Goal: Use online tool/utility: Utilize a website feature to perform a specific function

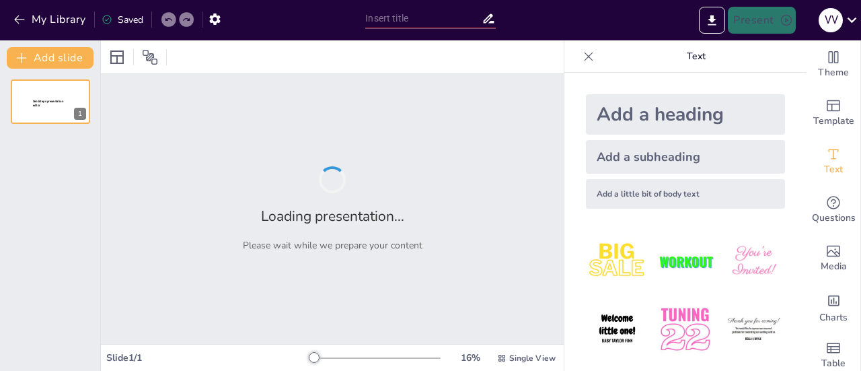
type input "Основні джерела енергетичного забруднення довкілля"
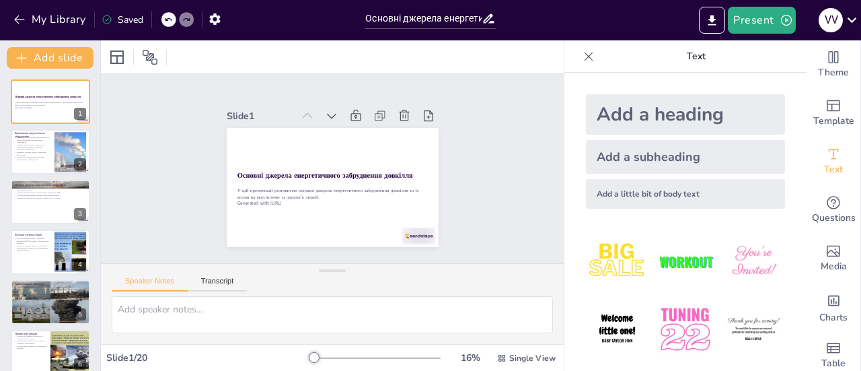
click at [611, 267] on img at bounding box center [617, 261] width 63 height 63
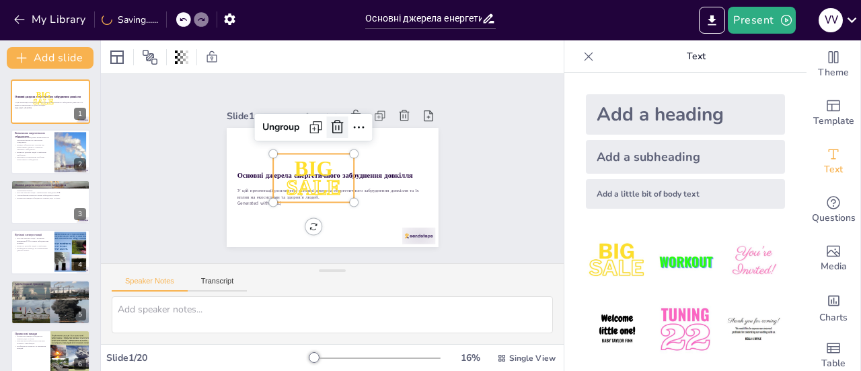
click at [355, 133] on icon at bounding box center [366, 144] width 23 height 23
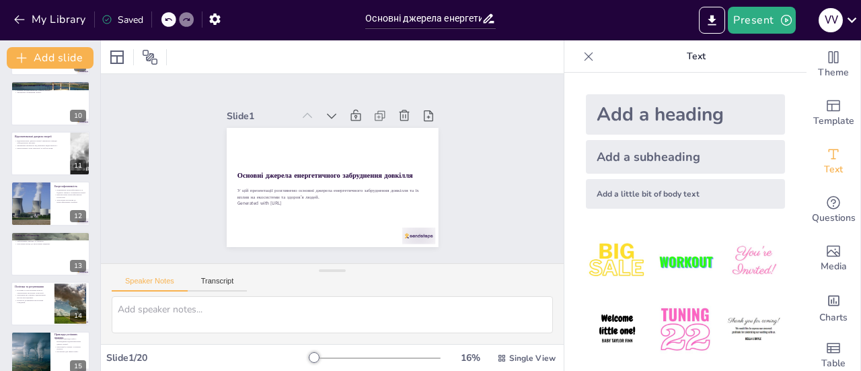
scroll to position [715, 0]
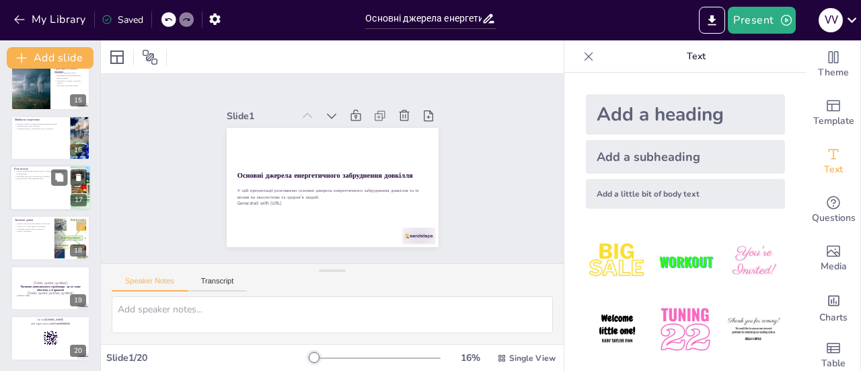
click at [42, 199] on div at bounding box center [50, 188] width 81 height 46
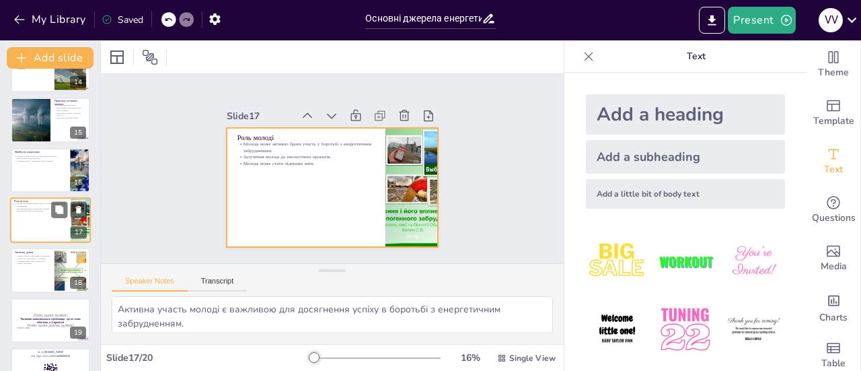
click at [51, 231] on div at bounding box center [50, 220] width 81 height 46
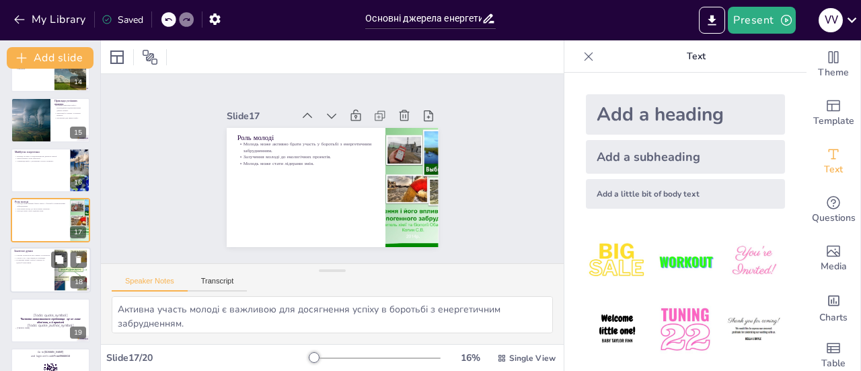
click at [40, 277] on div at bounding box center [50, 271] width 81 height 46
type textarea "Спільна діяльність є важливою для досягнення успіху у боротьбі з енергетичним з…"
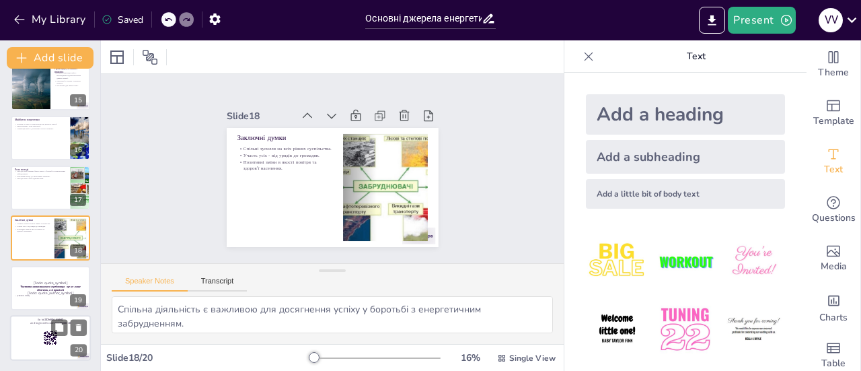
click at [40, 316] on div "Go to [DOMAIN_NAME] and login with code Free49668418 20" at bounding box center [50, 338] width 81 height 46
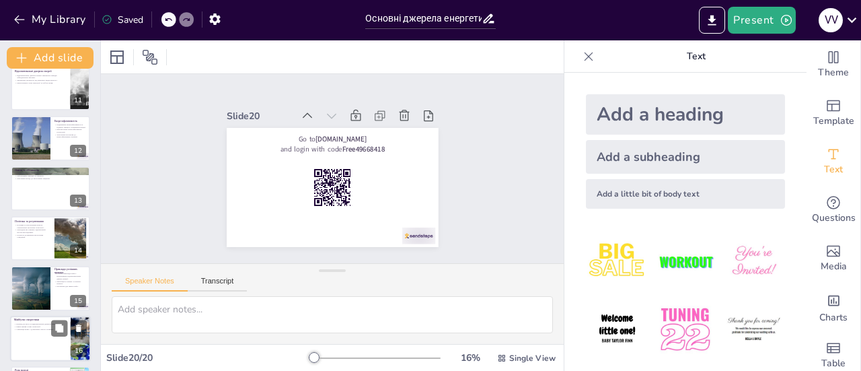
click at [40, 139] on div at bounding box center [30, 138] width 57 height 44
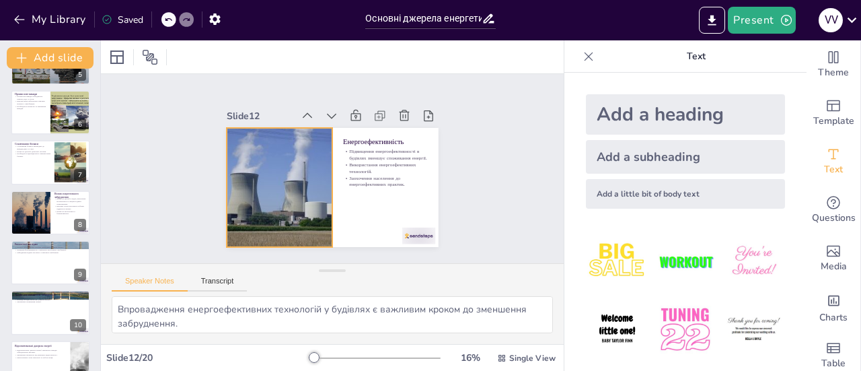
scroll to position [236, 0]
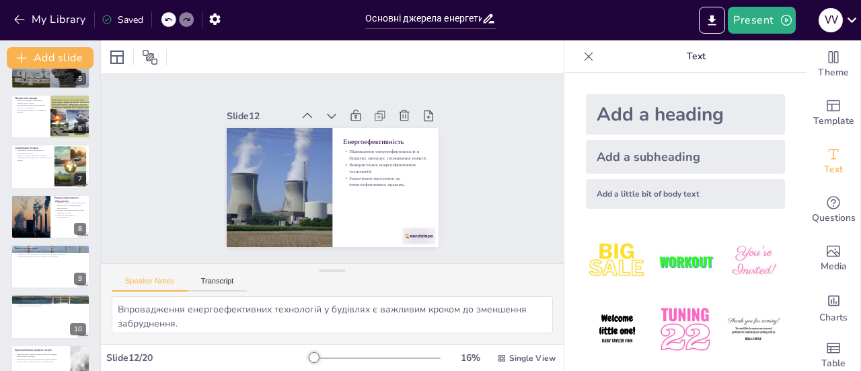
click at [40, 200] on div at bounding box center [30, 217] width 71 height 44
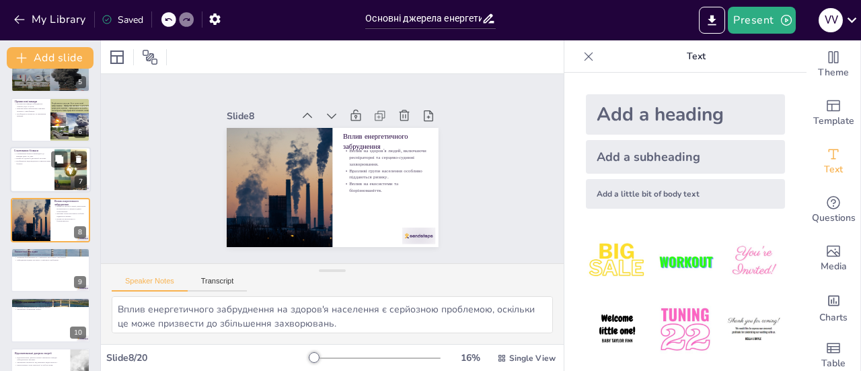
click at [40, 181] on div at bounding box center [50, 170] width 81 height 46
type textarea "[PERSON_NAME] від спалювання біомаси є серйозною проблемою, оскільки вони погір…"
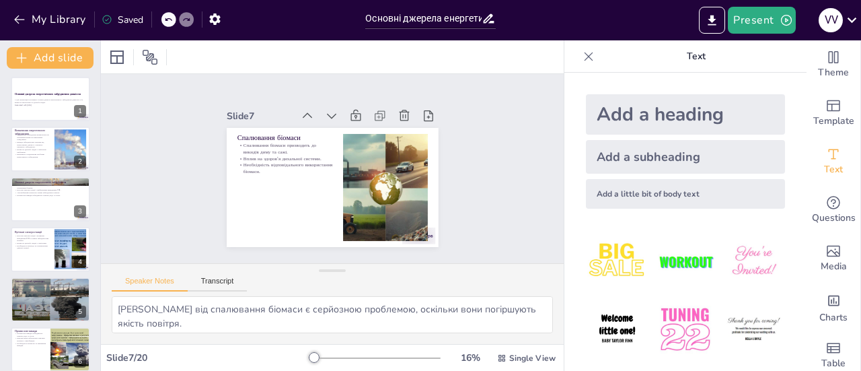
scroll to position [0, 0]
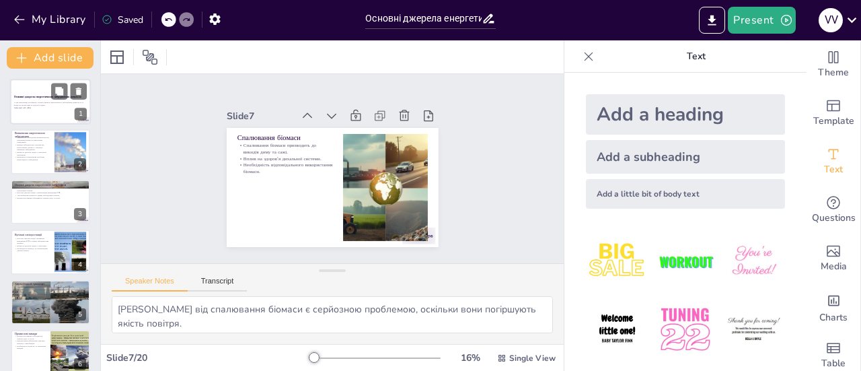
click at [39, 104] on p "У цій презентації розглянемо основні джерела енергетичного забруднення довкілля…" at bounding box center [50, 104] width 73 height 5
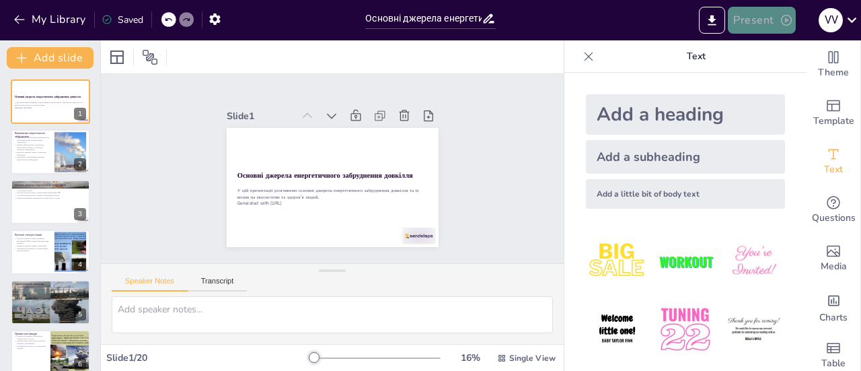
click at [742, 30] on button "Present" at bounding box center [761, 20] width 67 height 27
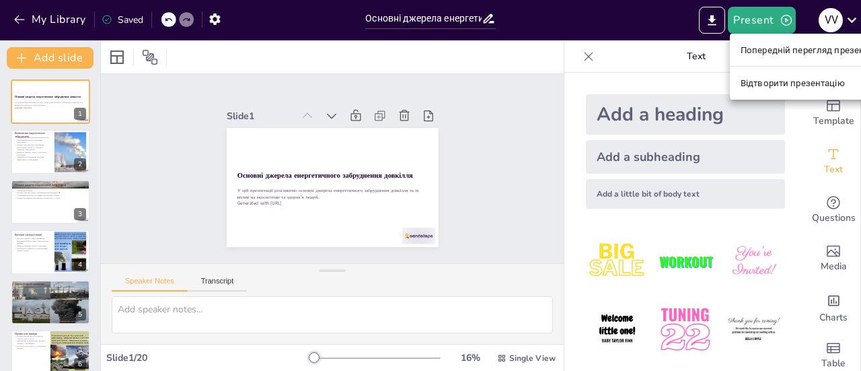
click at [760, 79] on font "Відтворити презентацію" at bounding box center [793, 83] width 104 height 10
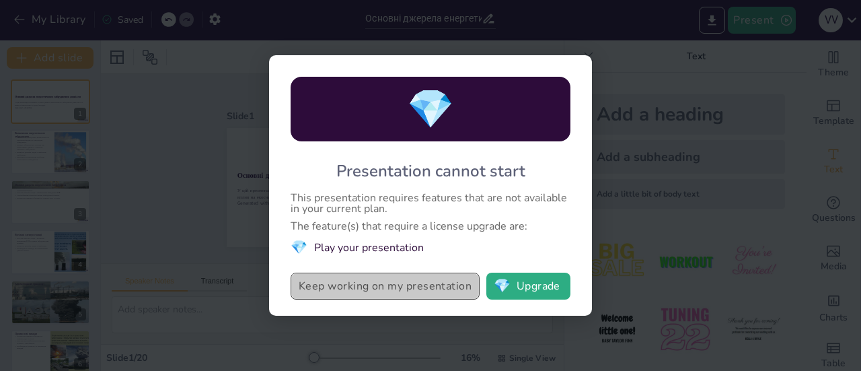
click at [385, 291] on button "Keep working on my presentation" at bounding box center [385, 286] width 189 height 27
